Goal: Transaction & Acquisition: Purchase product/service

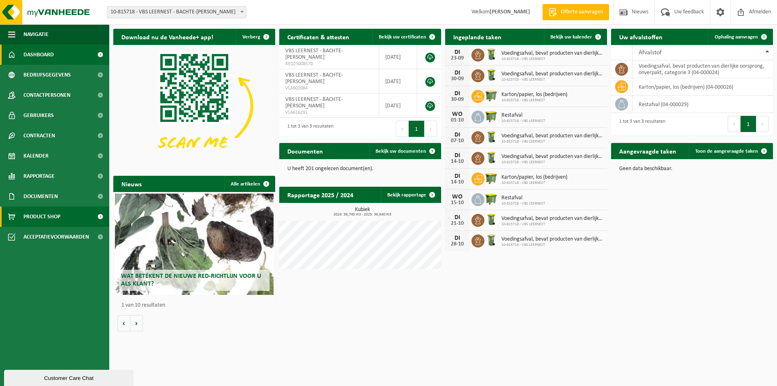
click at [37, 218] on span "Product Shop" at bounding box center [41, 216] width 37 height 20
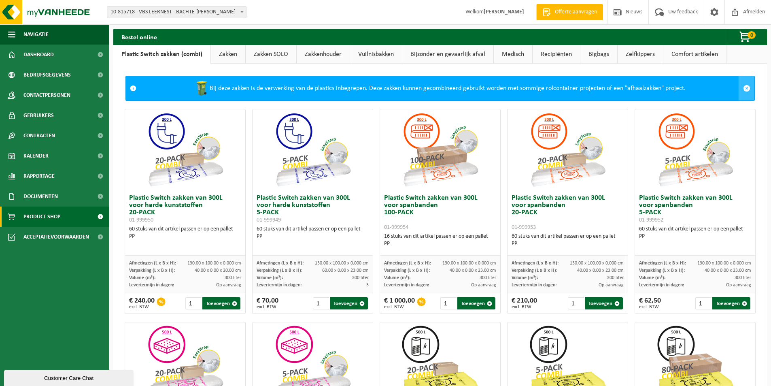
click at [743, 87] on span at bounding box center [746, 88] width 7 height 7
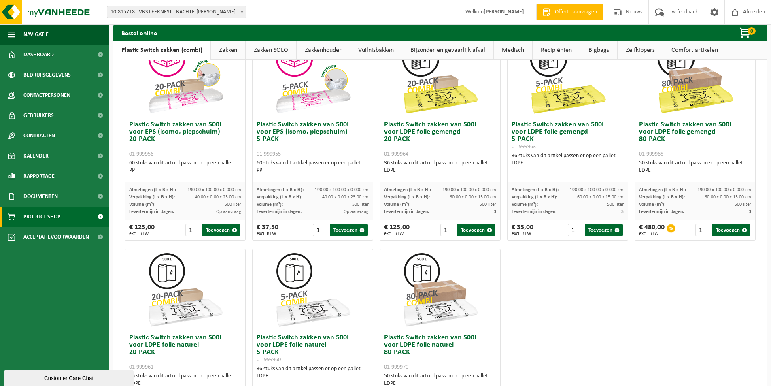
scroll to position [183, 0]
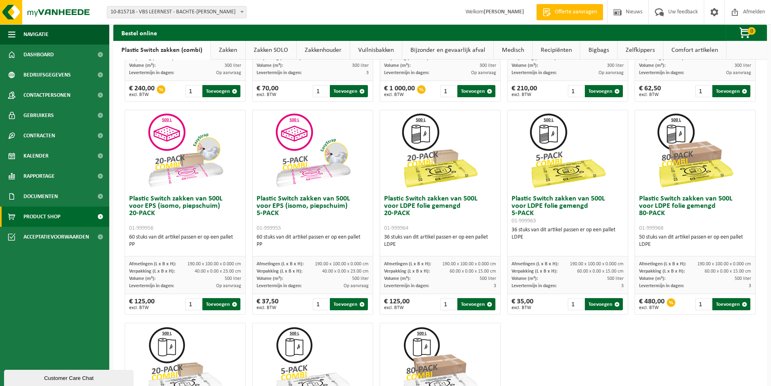
click at [223, 53] on link "Zakken" at bounding box center [228, 50] width 34 height 19
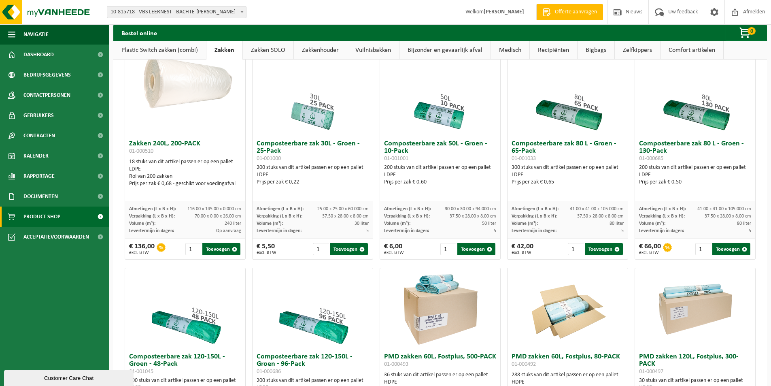
scroll to position [426, 0]
